Goal: Task Accomplishment & Management: Use online tool/utility

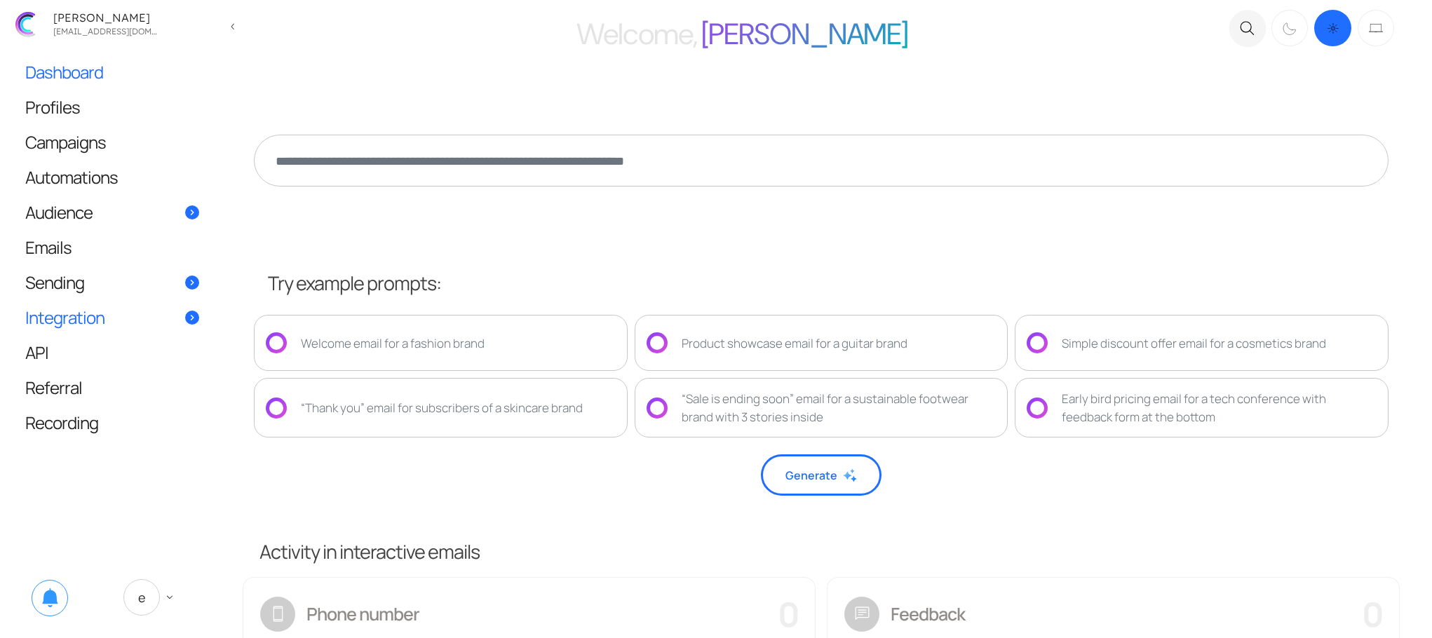
click at [139, 316] on link "Integration" at bounding box center [112, 317] width 202 height 34
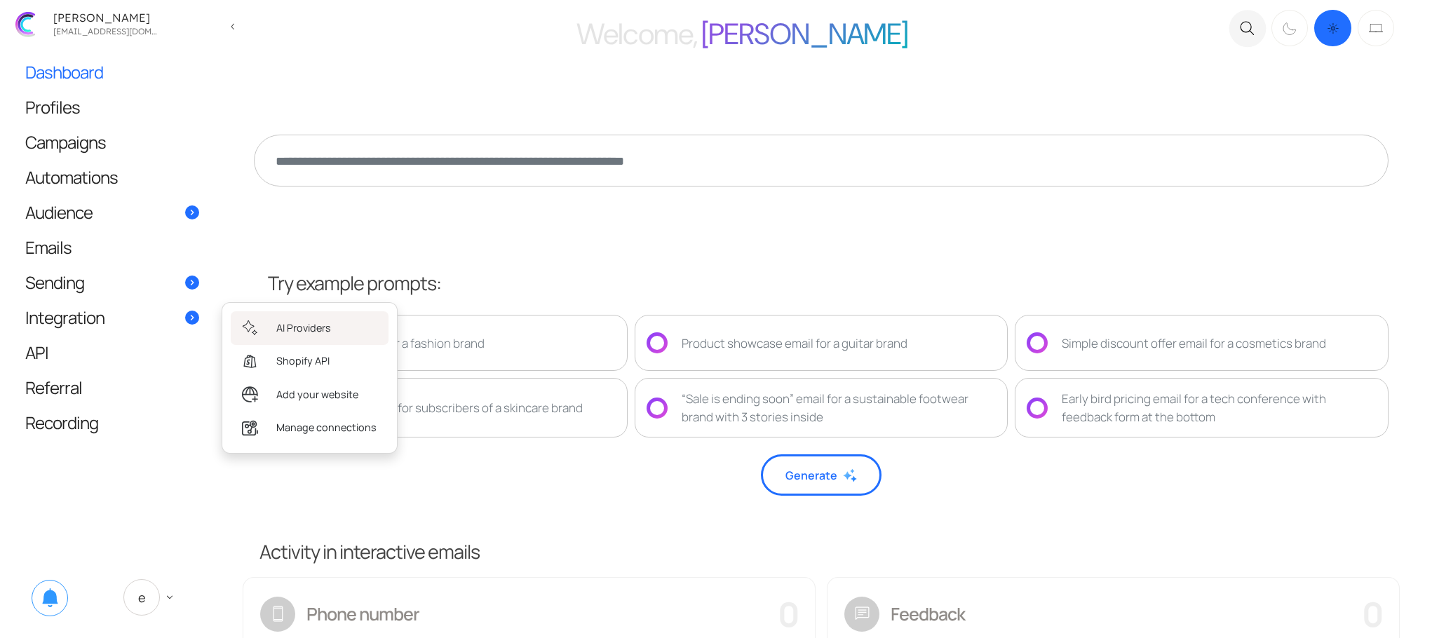
click at [279, 330] on span "AI Providers" at bounding box center [303, 328] width 55 height 15
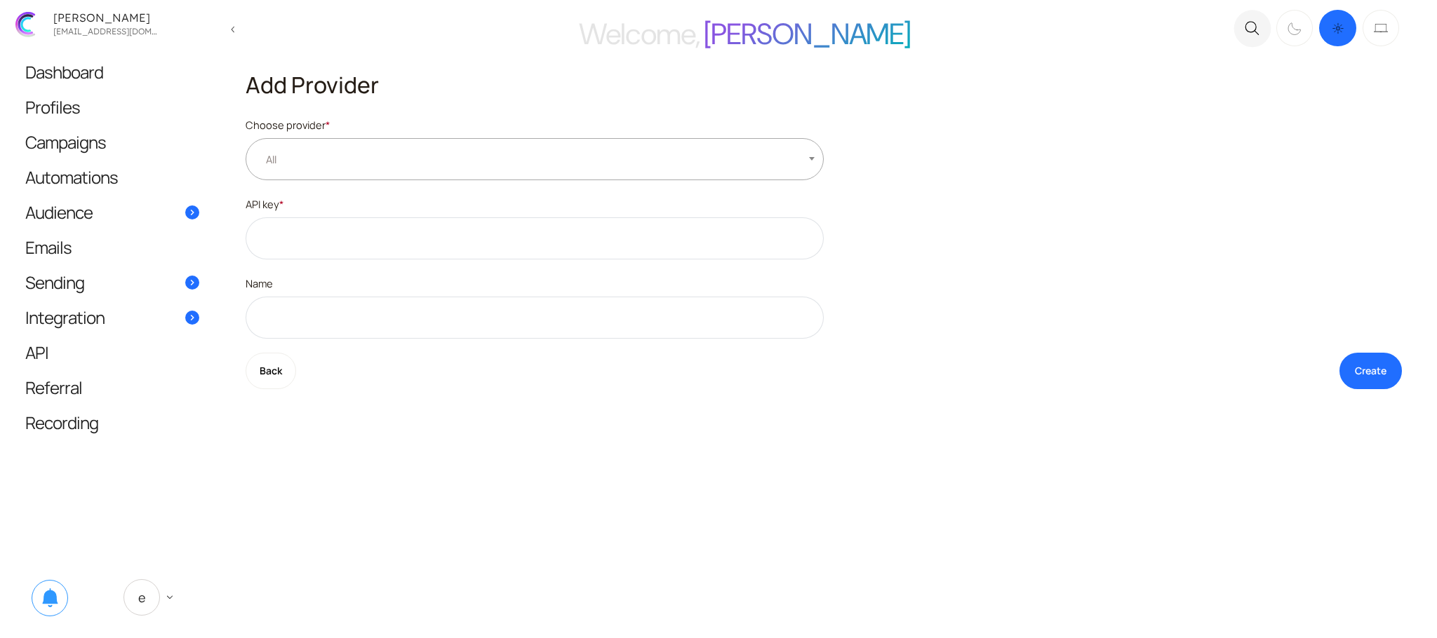
click at [358, 158] on span "All" at bounding box center [535, 159] width 578 height 42
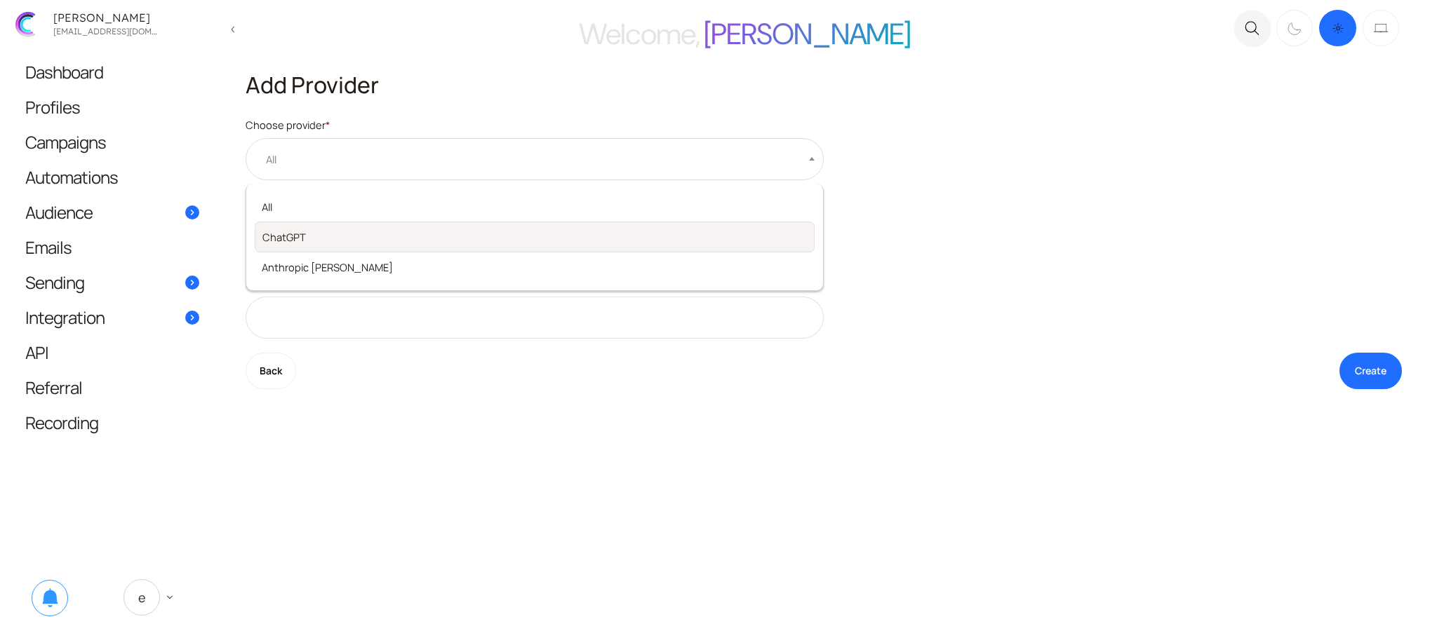
select select "*"
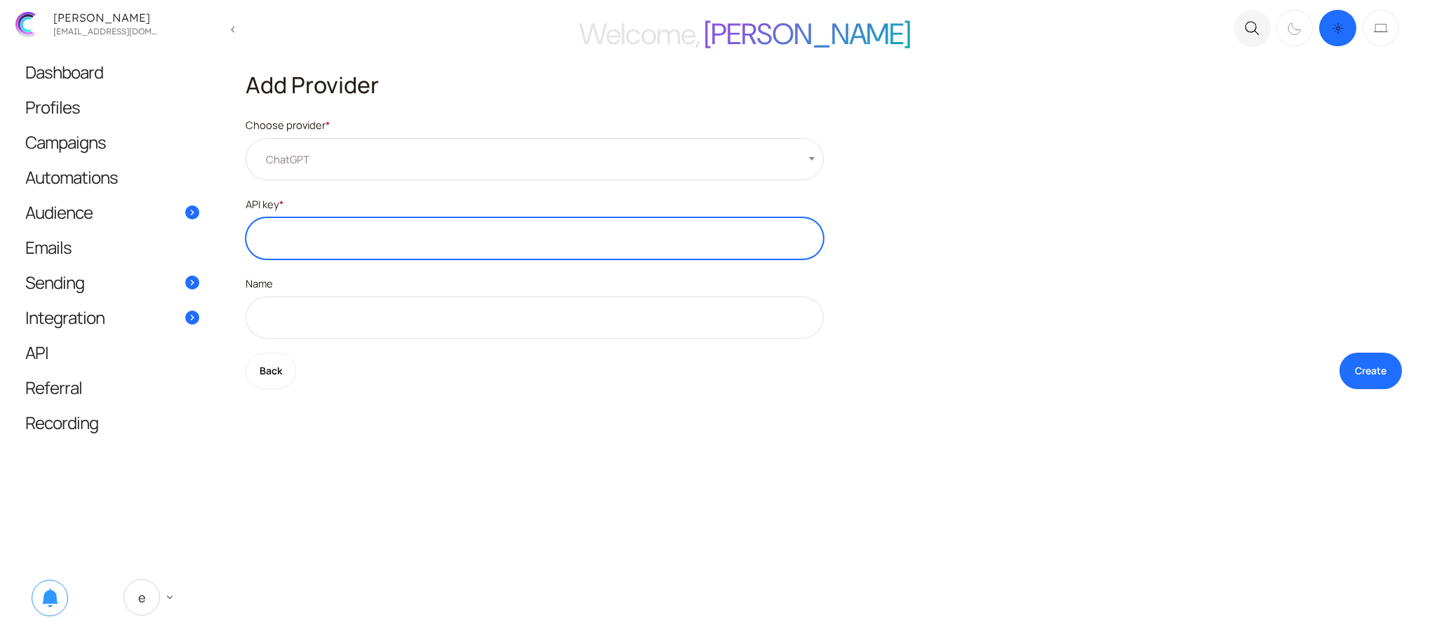
click at [329, 243] on input "text" at bounding box center [535, 238] width 578 height 42
type input "***"
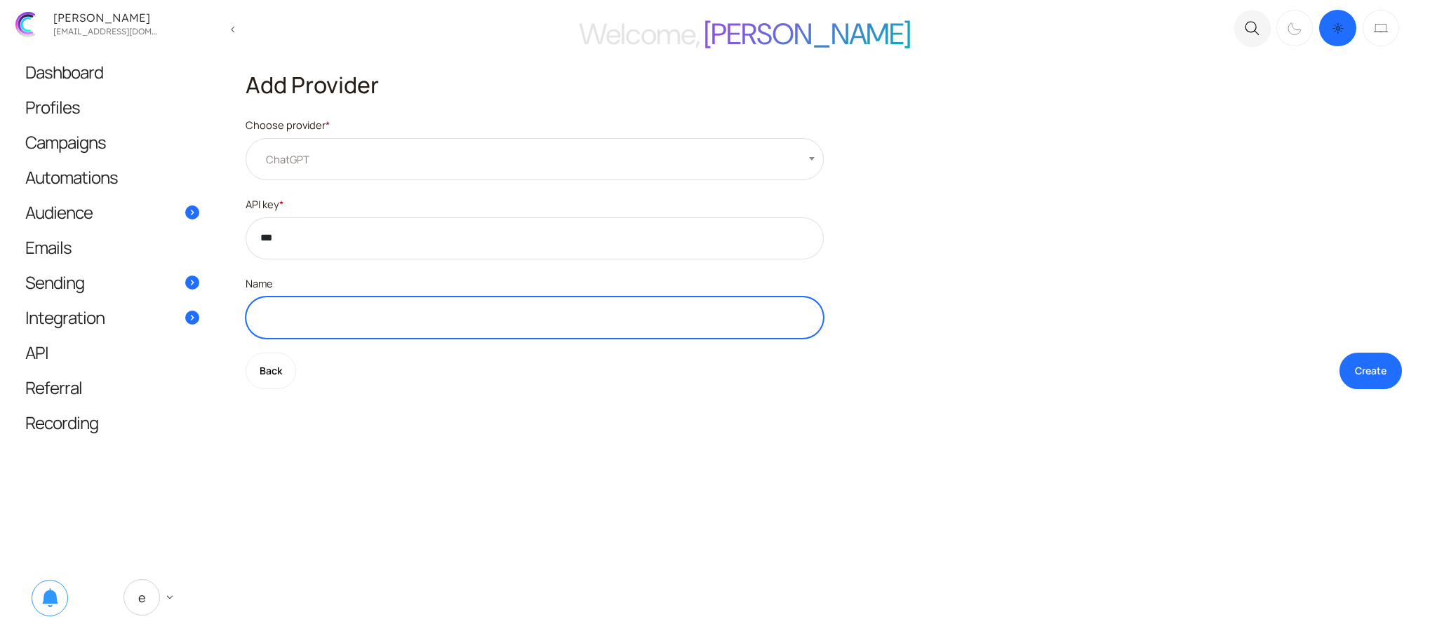
click at [332, 318] on input "text" at bounding box center [535, 318] width 578 height 42
type input "***"
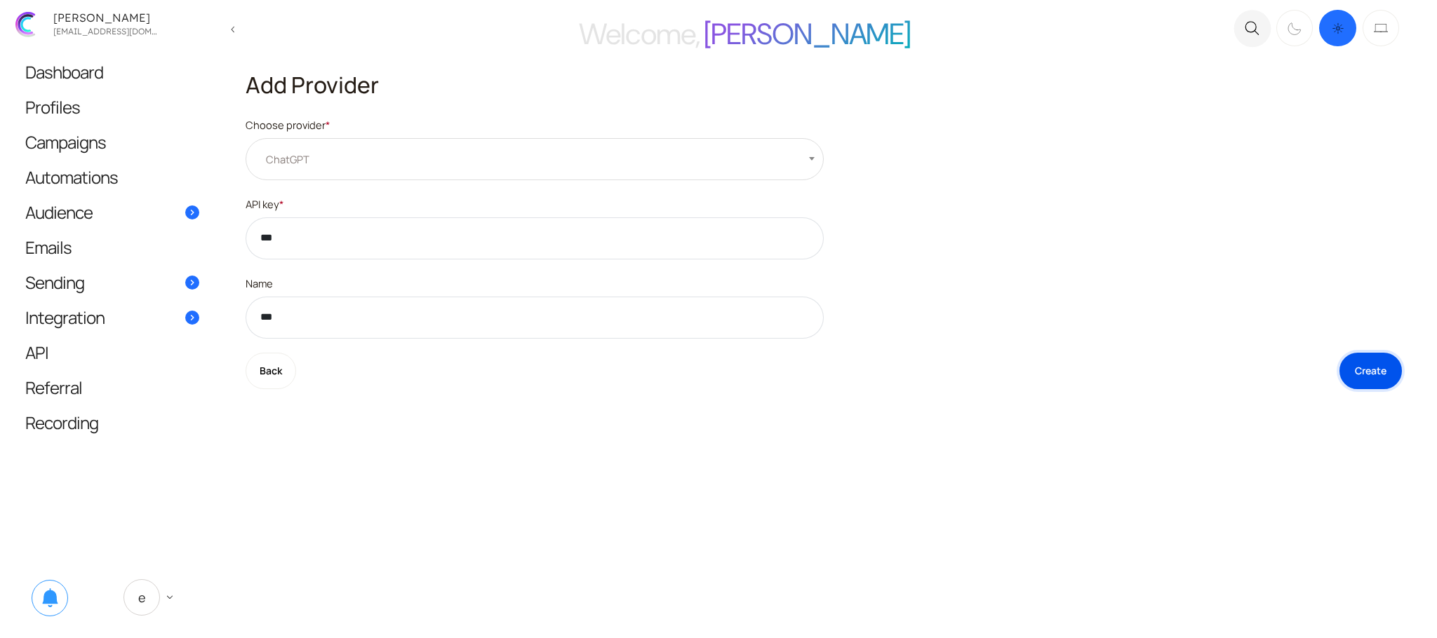
click at [1385, 363] on button "Create" at bounding box center [1370, 371] width 62 height 37
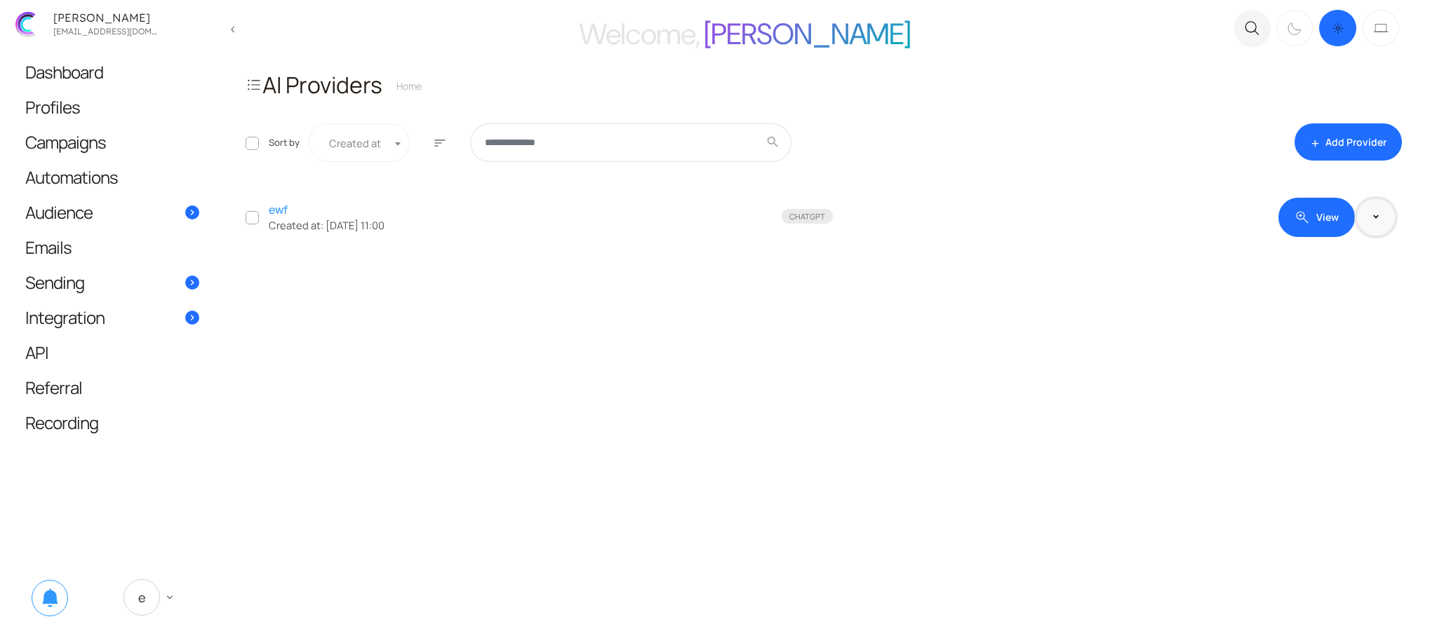
click at [1390, 211] on button at bounding box center [1376, 217] width 38 height 36
click at [1329, 285] on link "delete_outline Delete" at bounding box center [1339, 292] width 94 height 31
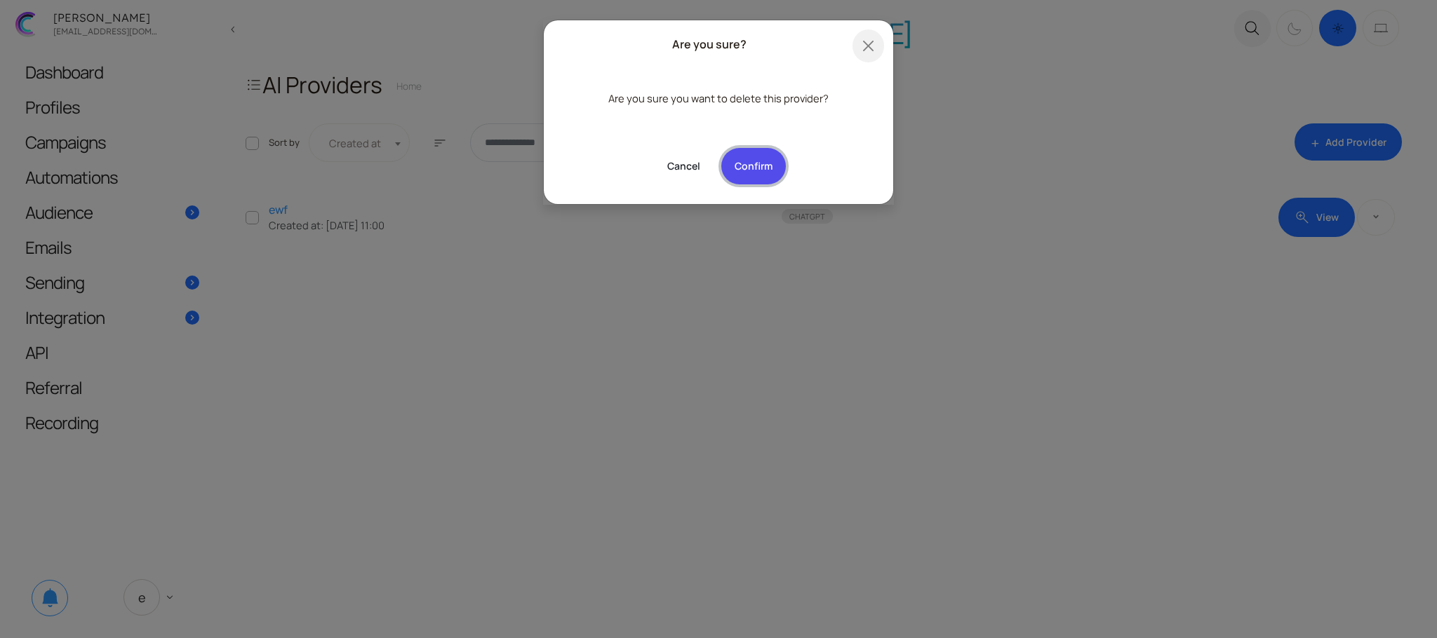
click at [763, 178] on button "Confirm" at bounding box center [753, 166] width 65 height 37
